Goal: Task Accomplishment & Management: Manage account settings

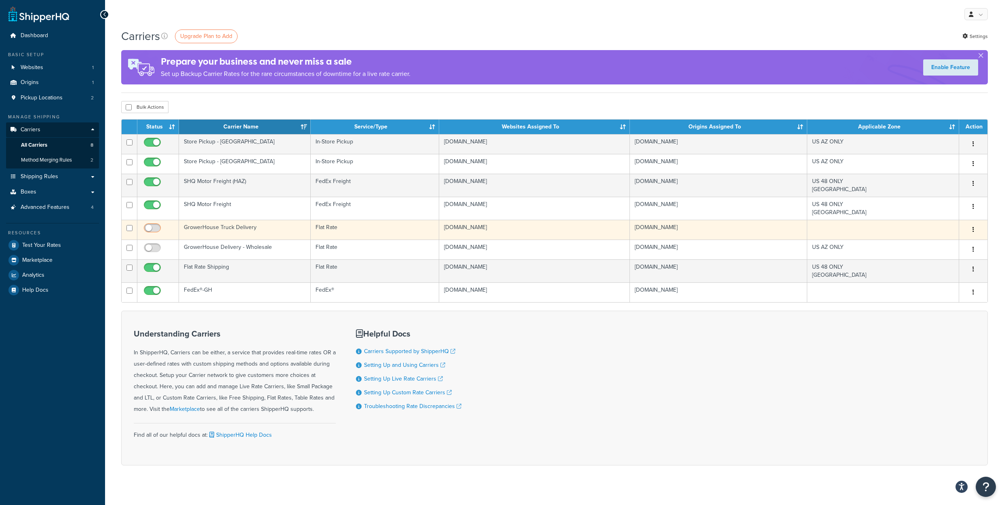
click at [162, 235] on input "checkbox" at bounding box center [153, 230] width 22 height 10
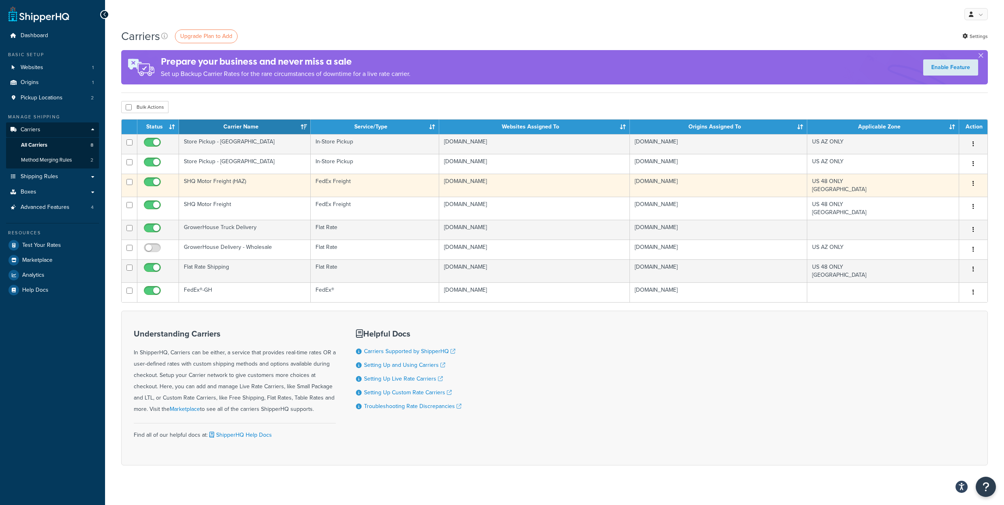
checkbox input "false"
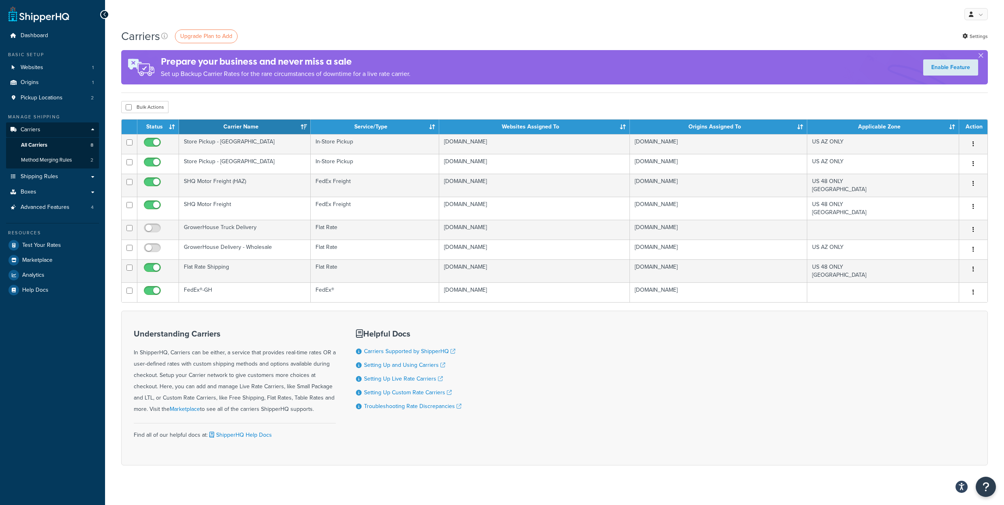
click at [382, 13] on div "My Profile Billing Global Settings Contact Us Logout" at bounding box center [554, 14] width 899 height 28
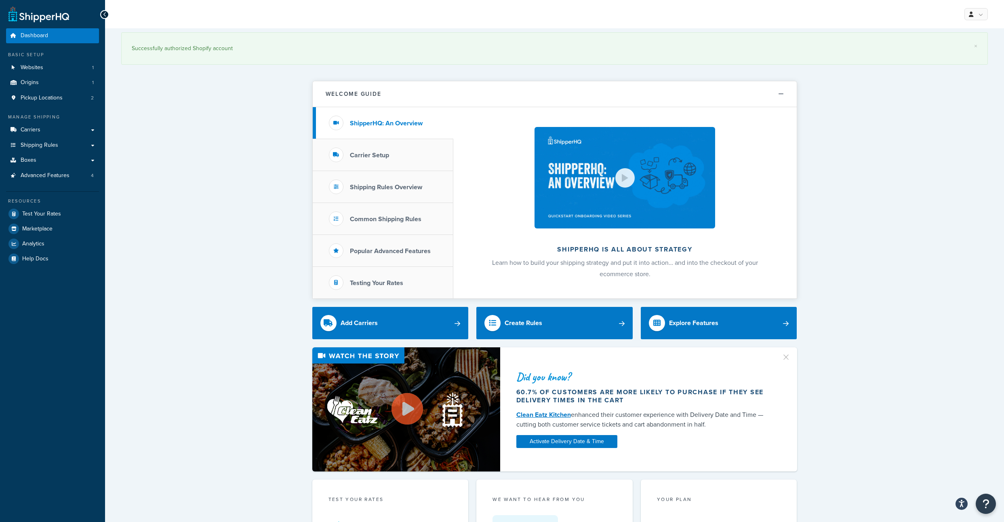
click at [221, 187] on div "× Successfully authorized Shopify account Welcome Guide ShipperHQ: An Overview …" at bounding box center [554, 519] width 899 height 982
click at [65, 137] on link "Carriers" at bounding box center [52, 129] width 93 height 15
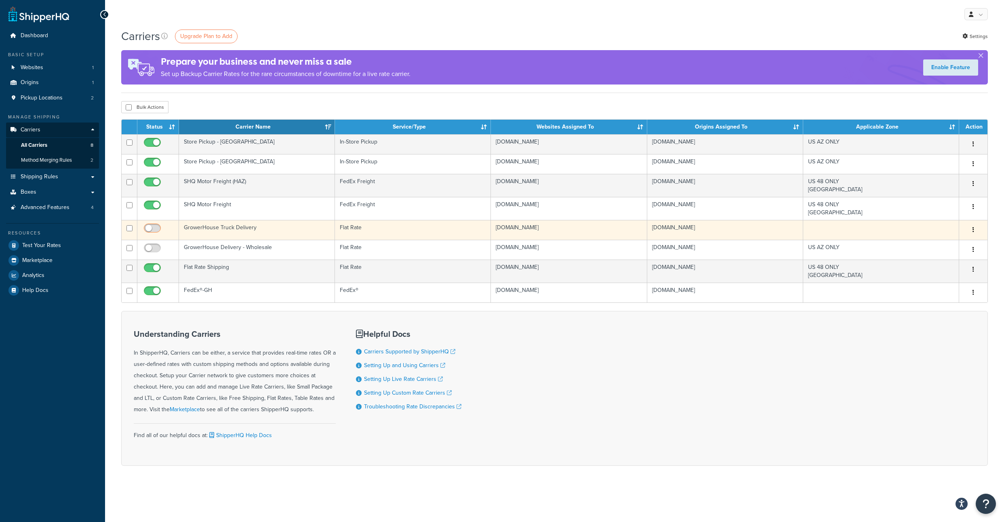
click at [159, 235] on input "checkbox" at bounding box center [153, 230] width 22 height 10
checkbox input "true"
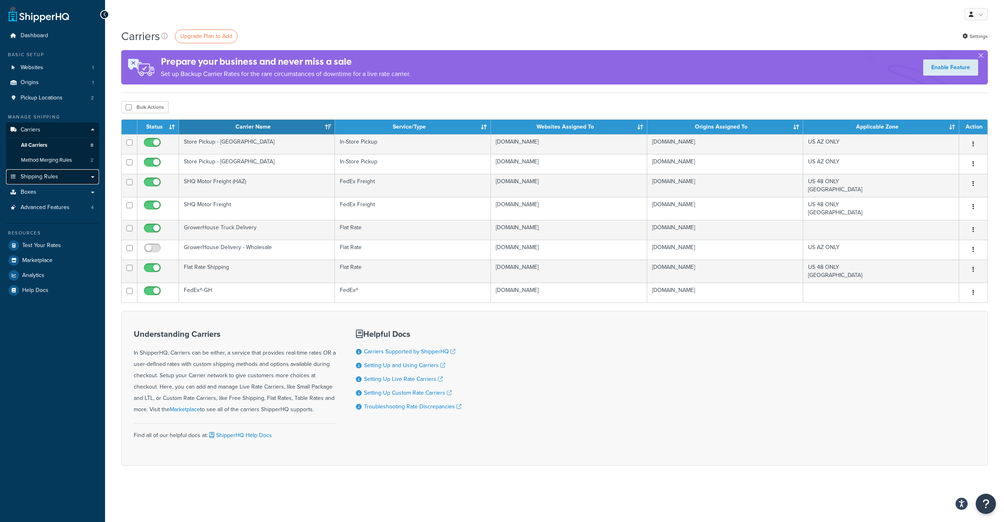
click at [43, 180] on span "Shipping Rules" at bounding box center [40, 176] width 38 height 7
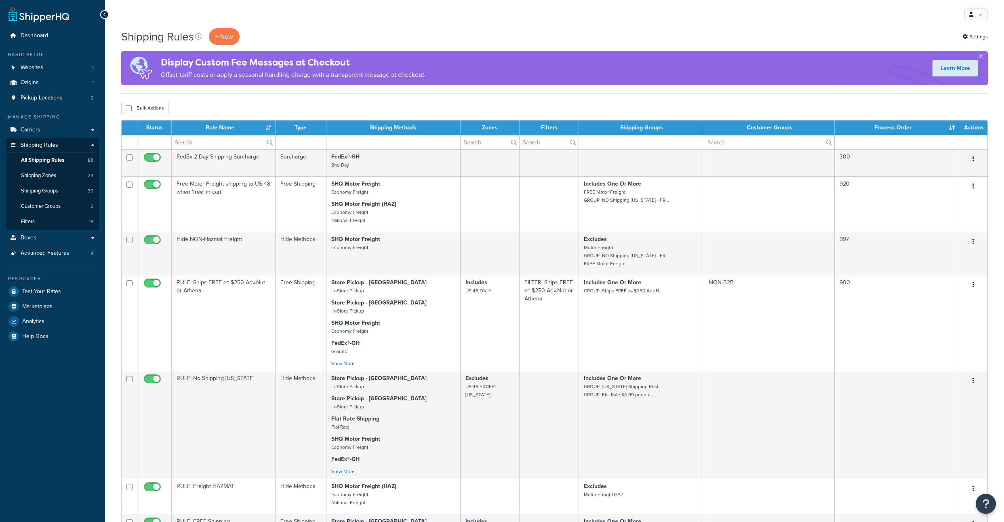
select select "1000"
click at [59, 210] on span "Customer Groups" at bounding box center [41, 206] width 40 height 7
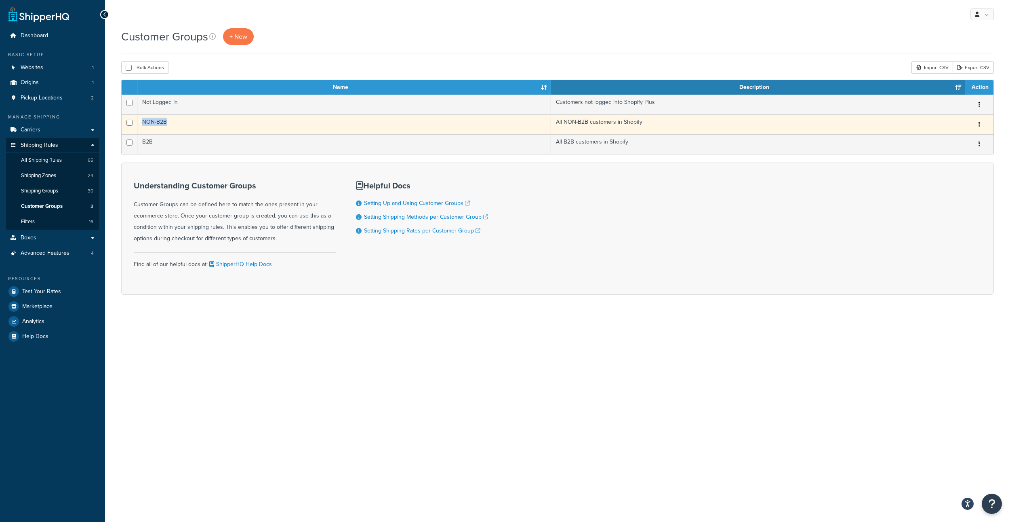
drag, startPoint x: 177, startPoint y: 133, endPoint x: 143, endPoint y: 133, distance: 33.5
click at [143, 133] on td "NON-B2B" at bounding box center [344, 124] width 414 height 20
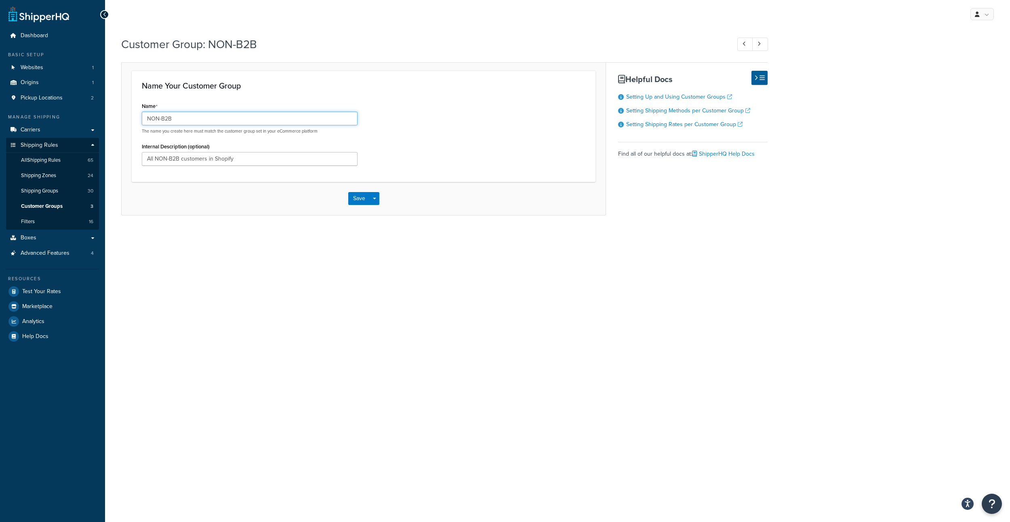
drag, startPoint x: 166, startPoint y: 126, endPoint x: 126, endPoint y: 126, distance: 40.0
click at [142, 125] on input "NON-B2B" at bounding box center [250, 119] width 216 height 14
click at [896, 101] on div "Customer Group: NON-B2B Name Your Customer Group Name NON-B2B The name you crea…" at bounding box center [557, 133] width 905 height 203
